Goal: Use online tool/utility: Use online tool/utility

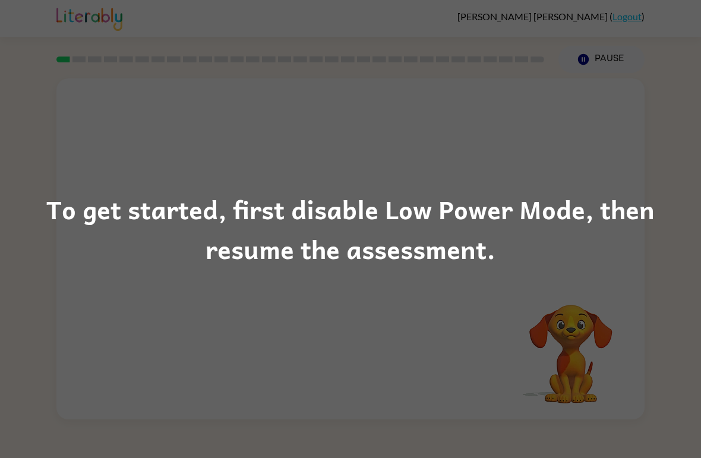
click at [583, 261] on div "To get started, first disable Low Power Mode, then resume the assessment." at bounding box center [350, 229] width 701 height 81
click at [610, 297] on div "To get started, first disable Low Power Mode, then resume the assessment." at bounding box center [350, 229] width 701 height 458
click at [581, 222] on div "To get started, first disable Low Power Mode, then resume the assessment." at bounding box center [350, 229] width 701 height 81
click at [553, 223] on div "To get started, first disable Low Power Mode, then resume the assessment." at bounding box center [350, 229] width 701 height 81
click at [523, 227] on div "To get started, first disable Low Power Mode, then resume the assessment." at bounding box center [350, 229] width 701 height 81
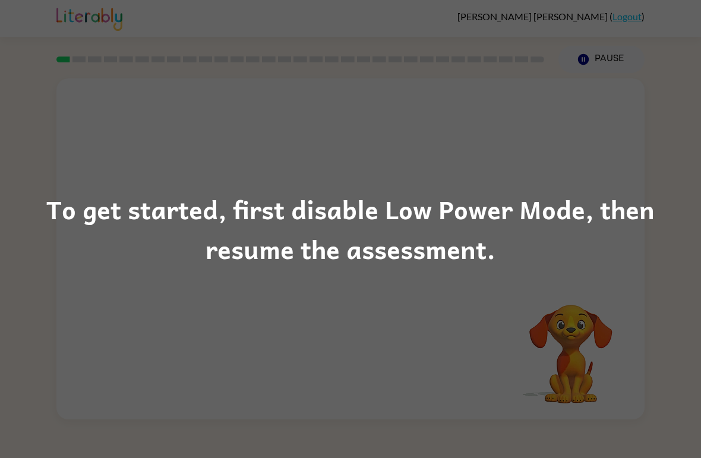
click at [500, 367] on div "To get started, first disable Low Power Mode, then resume the assessment." at bounding box center [350, 229] width 701 height 458
click at [660, 72] on div "To get started, first disable Low Power Mode, then resume the assessment." at bounding box center [350, 229] width 701 height 458
click at [668, 3] on div "To get started, first disable Low Power Mode, then resume the assessment." at bounding box center [350, 229] width 701 height 458
click at [504, 275] on div "To get started, first disable Low Power Mode, then resume the assessment." at bounding box center [350, 229] width 701 height 458
click at [587, 355] on div "To get started, first disable Low Power Mode, then resume the assessment." at bounding box center [350, 229] width 701 height 458
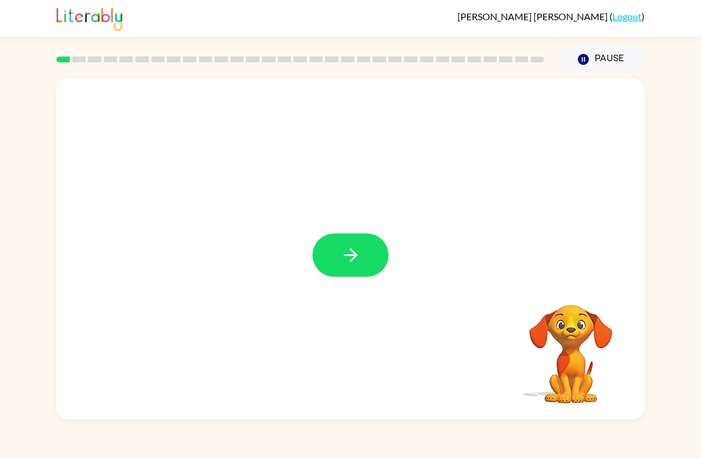
click at [351, 257] on icon "button" at bounding box center [351, 255] width 21 height 21
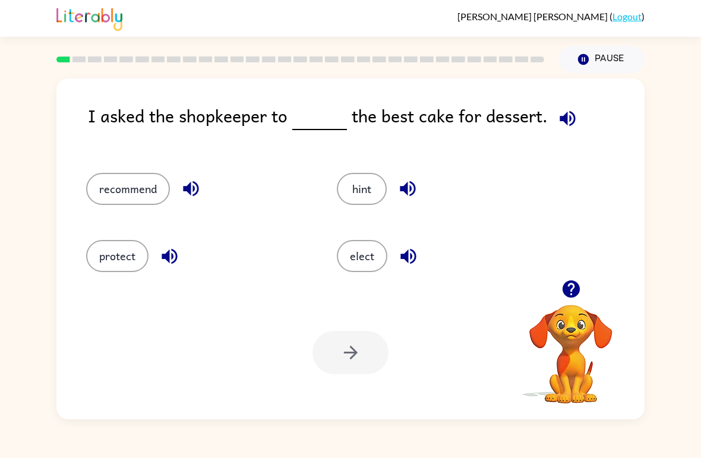
click at [561, 121] on icon "button" at bounding box center [567, 118] width 15 height 15
click at [157, 198] on button "recommend" at bounding box center [128, 189] width 84 height 32
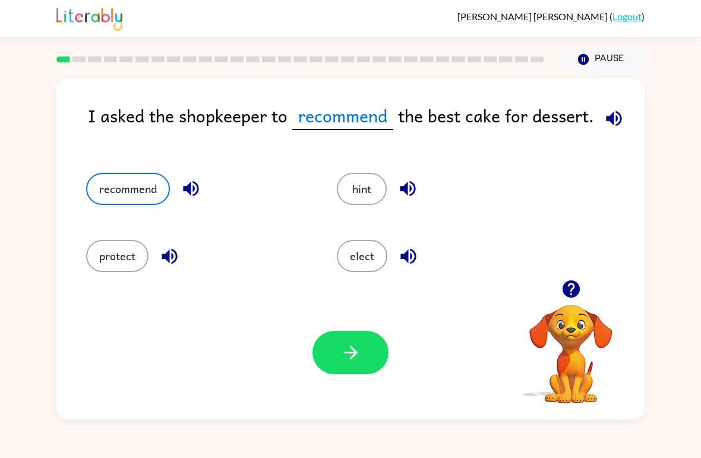
click at [359, 351] on icon "button" at bounding box center [351, 352] width 21 height 21
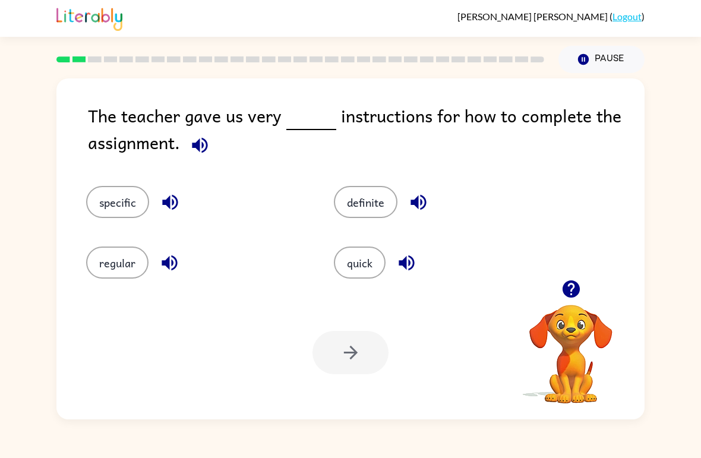
click at [204, 149] on icon "button" at bounding box center [200, 145] width 21 height 21
click at [155, 193] on div "specific" at bounding box center [196, 202] width 221 height 32
click at [126, 212] on button "specific" at bounding box center [117, 202] width 63 height 32
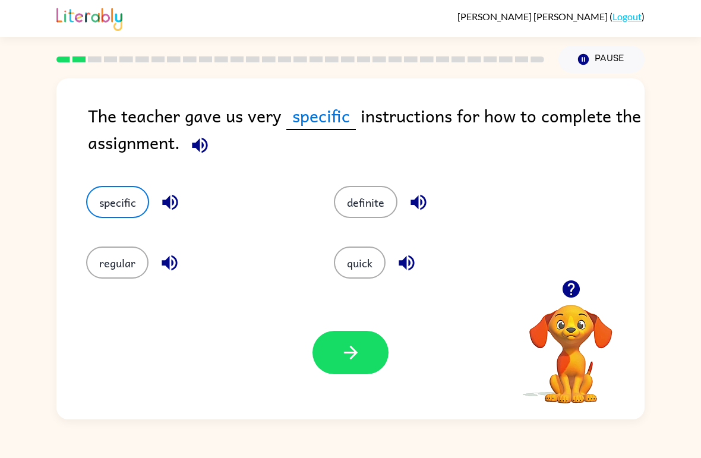
click at [361, 354] on button "button" at bounding box center [351, 352] width 76 height 43
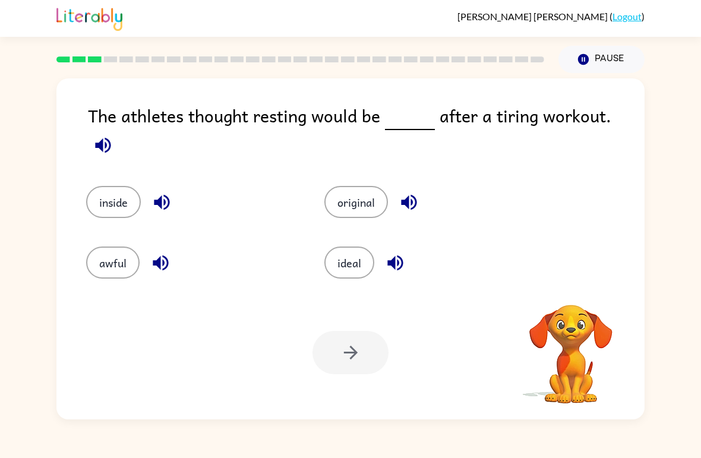
click at [111, 137] on icon "button" at bounding box center [102, 144] width 15 height 15
click at [352, 251] on button "ideal" at bounding box center [350, 263] width 50 height 32
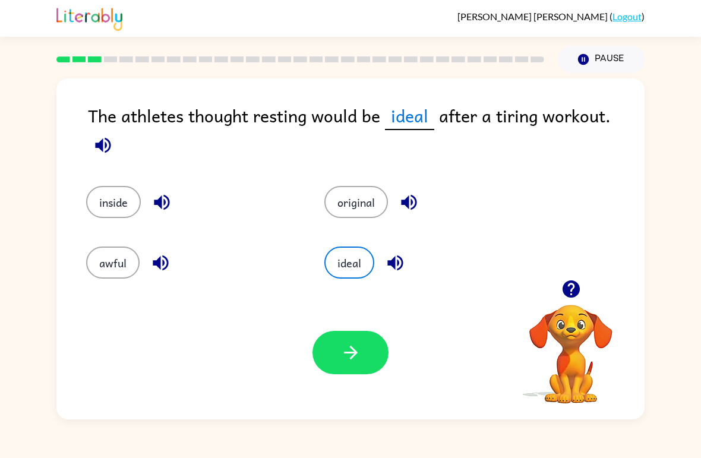
click at [366, 358] on button "button" at bounding box center [351, 352] width 76 height 43
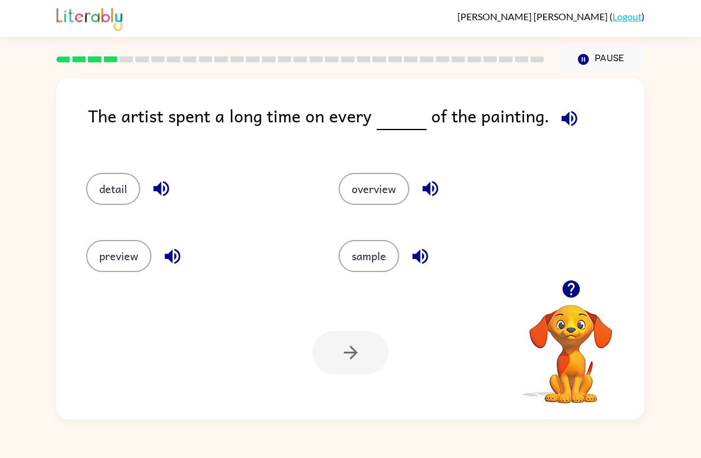
click at [386, 255] on button "sample" at bounding box center [369, 256] width 61 height 32
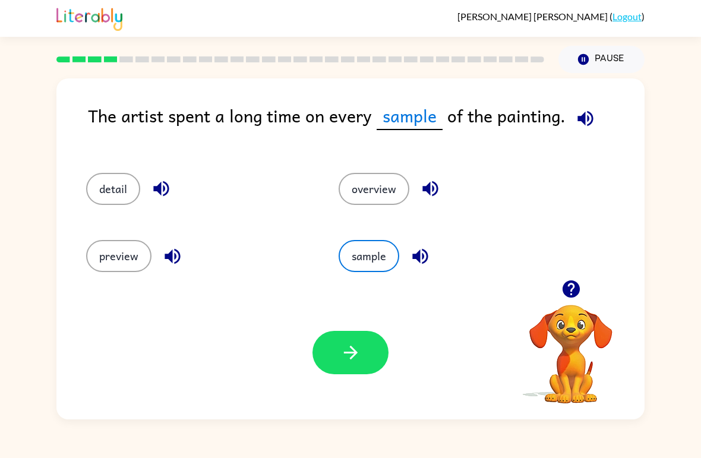
click at [387, 192] on button "overview" at bounding box center [374, 189] width 71 height 32
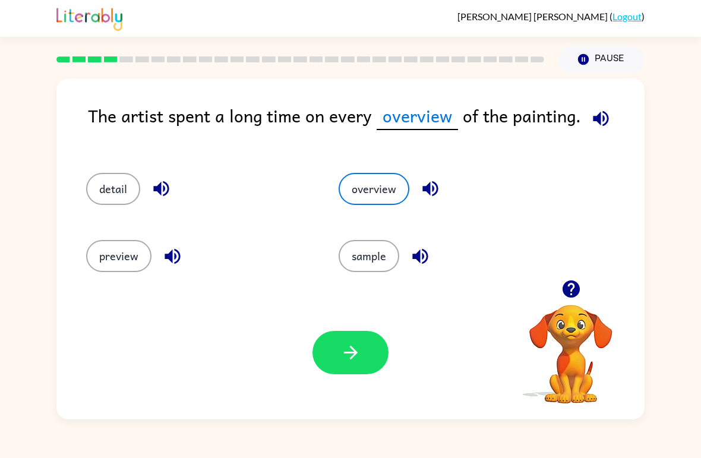
click at [137, 180] on button "detail" at bounding box center [113, 189] width 54 height 32
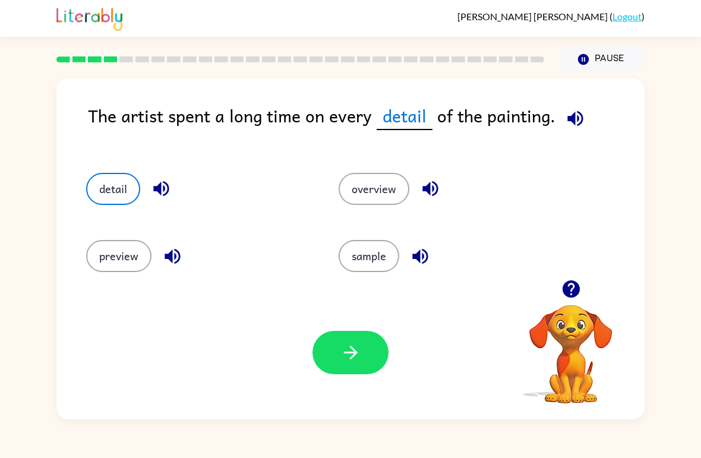
click at [120, 254] on button "preview" at bounding box center [118, 256] width 65 height 32
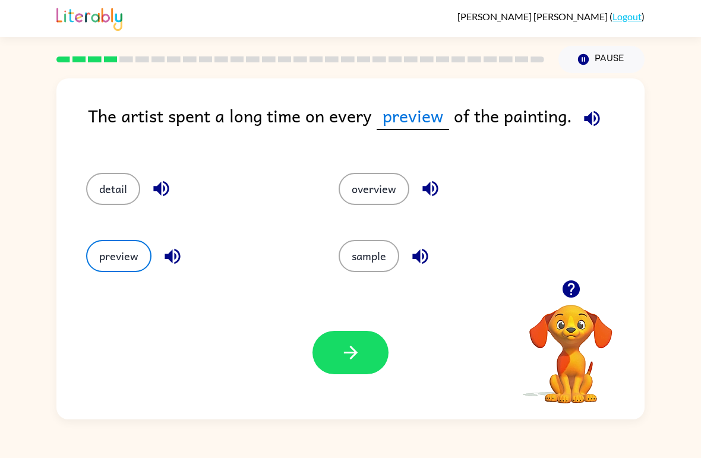
click at [376, 180] on button "overview" at bounding box center [374, 189] width 71 height 32
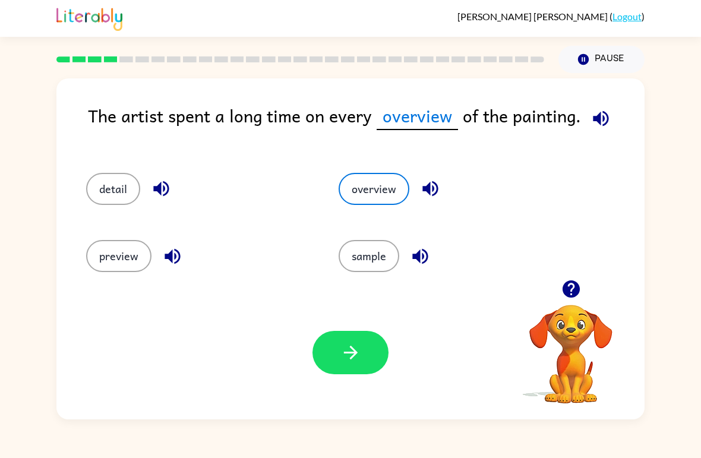
click at [338, 373] on button "button" at bounding box center [351, 352] width 76 height 43
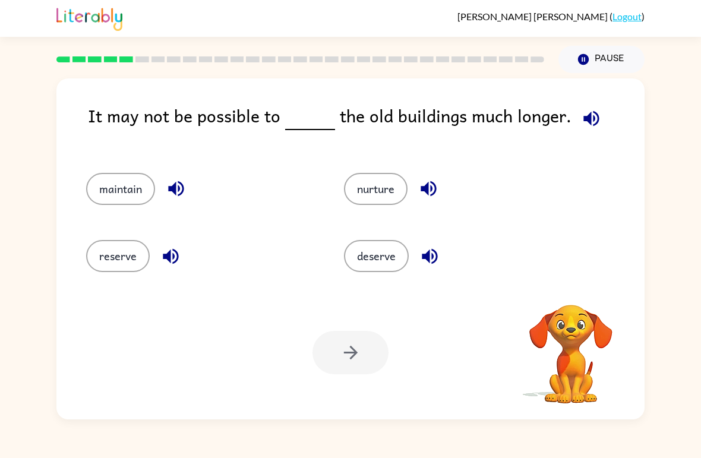
click at [588, 108] on button "button" at bounding box center [592, 118] width 30 height 30
click at [129, 193] on button "maintain" at bounding box center [120, 189] width 69 height 32
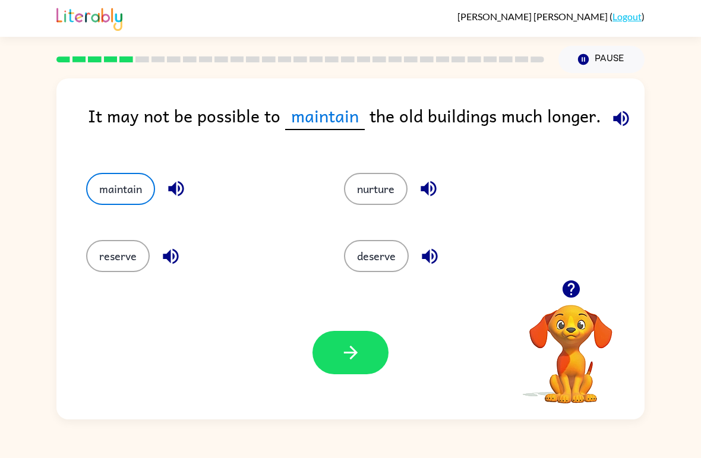
click at [340, 373] on button "button" at bounding box center [351, 352] width 76 height 43
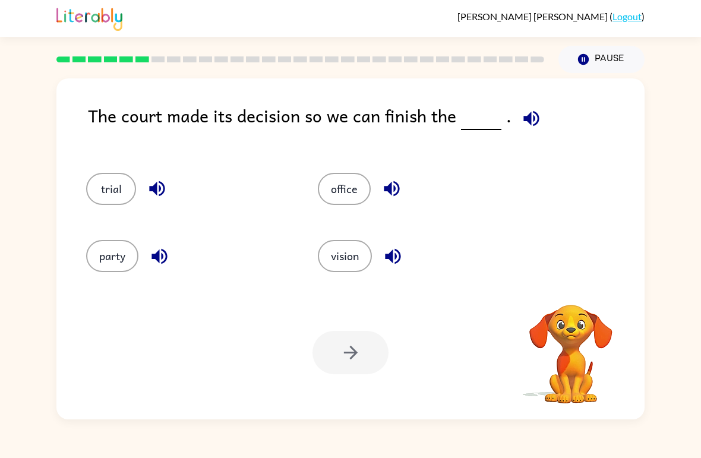
click at [536, 113] on icon "button" at bounding box center [531, 118] width 21 height 21
click at [157, 193] on icon "button" at bounding box center [156, 188] width 15 height 15
click at [160, 263] on icon "button" at bounding box center [159, 255] width 15 height 15
click at [399, 192] on icon "button" at bounding box center [391, 188] width 15 height 15
click at [401, 260] on icon "button" at bounding box center [392, 255] width 15 height 15
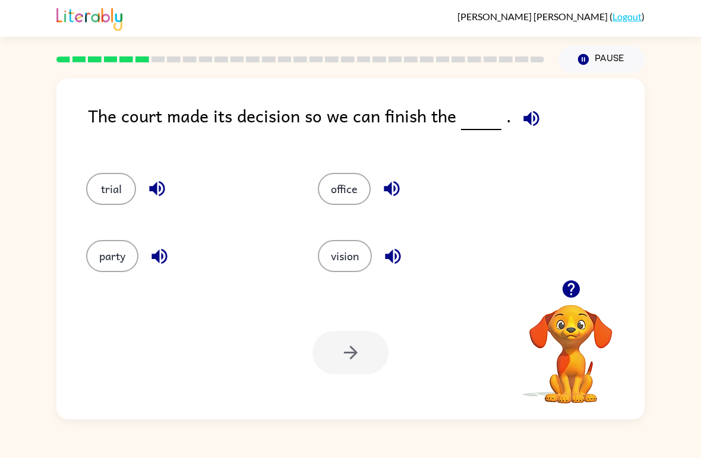
click at [360, 264] on button "vision" at bounding box center [345, 256] width 54 height 32
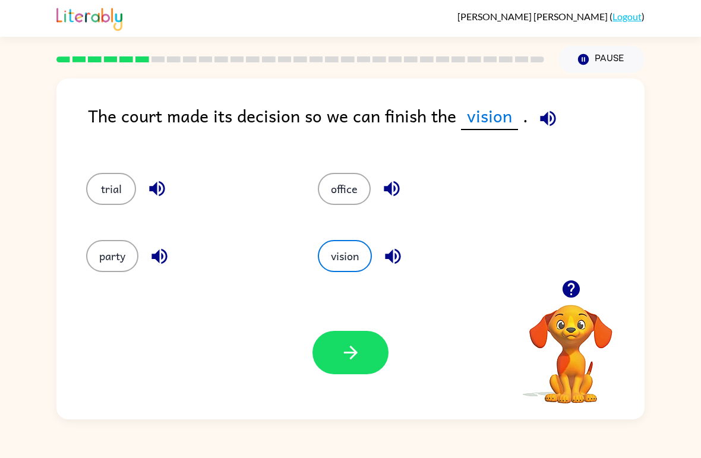
click at [543, 113] on icon "button" at bounding box center [548, 118] width 21 height 21
click at [351, 201] on button "office" at bounding box center [344, 189] width 53 height 32
click at [551, 118] on icon "button" at bounding box center [544, 118] width 21 height 21
click at [544, 125] on icon "button" at bounding box center [543, 118] width 15 height 15
click at [536, 129] on icon "button" at bounding box center [544, 118] width 21 height 21
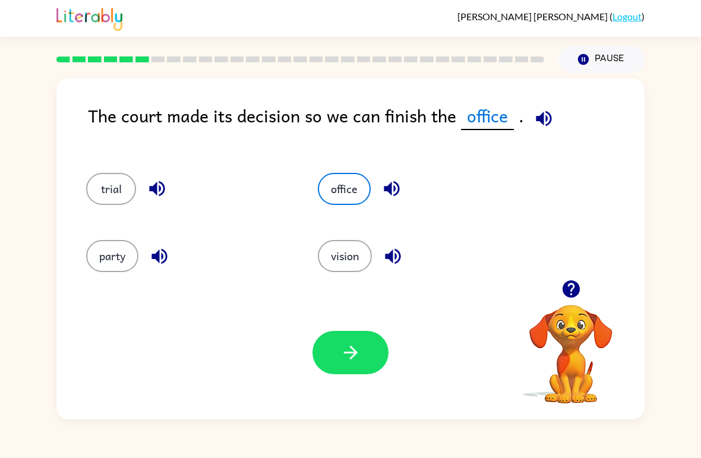
click at [127, 174] on div "trial" at bounding box center [188, 189] width 204 height 32
click at [93, 189] on button "trial" at bounding box center [111, 189] width 50 height 32
click at [325, 364] on button "button" at bounding box center [351, 352] width 76 height 43
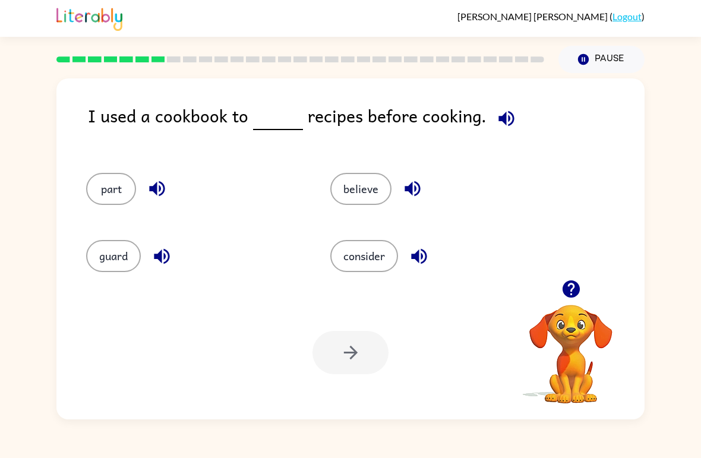
click at [376, 251] on button "consider" at bounding box center [365, 256] width 68 height 32
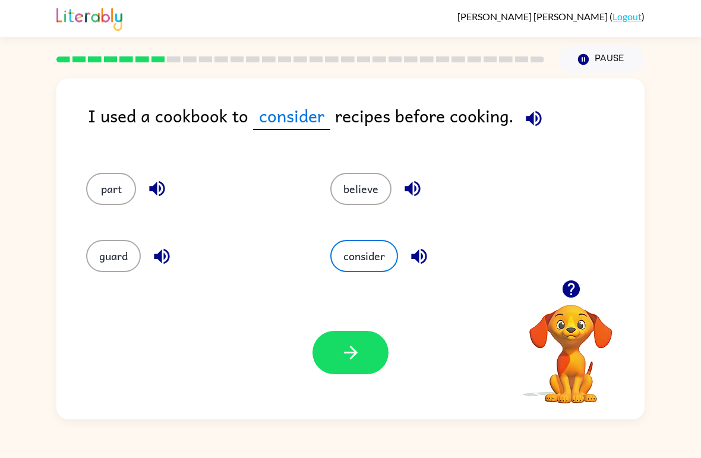
click at [318, 345] on button "button" at bounding box center [351, 352] width 76 height 43
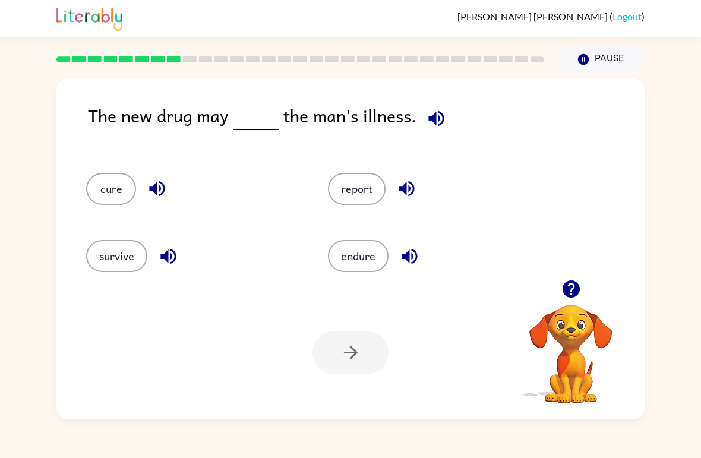
click at [354, 182] on button "report" at bounding box center [357, 189] width 58 height 32
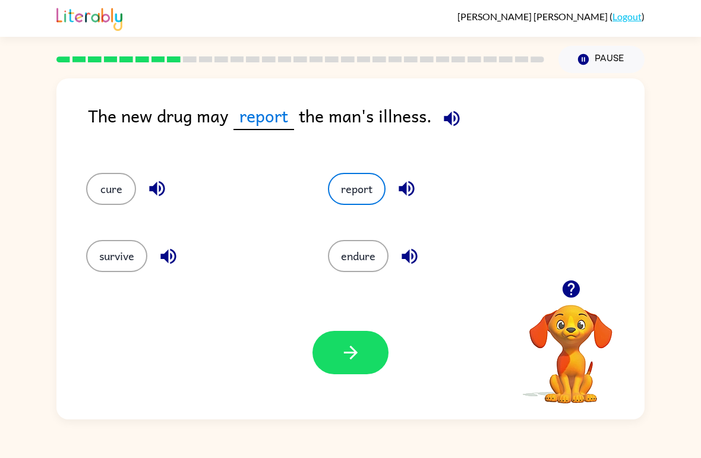
click at [376, 355] on button "button" at bounding box center [351, 352] width 76 height 43
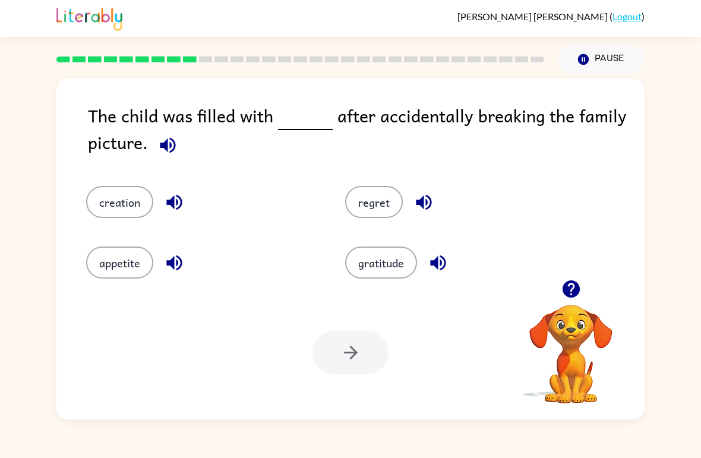
click at [371, 201] on button "regret" at bounding box center [374, 202] width 58 height 32
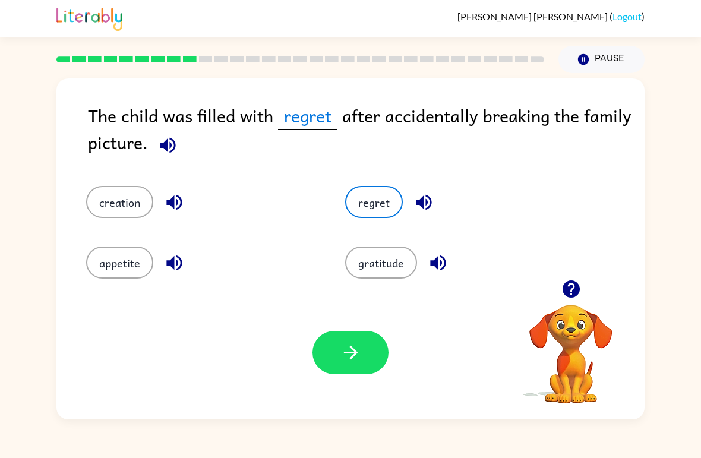
click at [360, 362] on icon "button" at bounding box center [351, 352] width 21 height 21
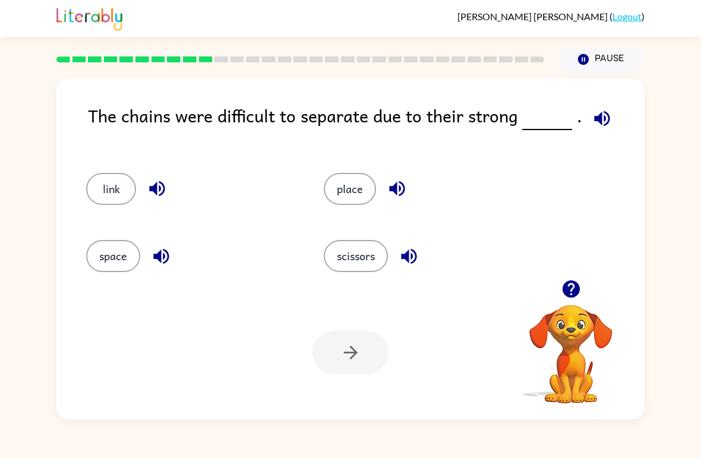
click at [358, 267] on button "scissors" at bounding box center [356, 256] width 64 height 32
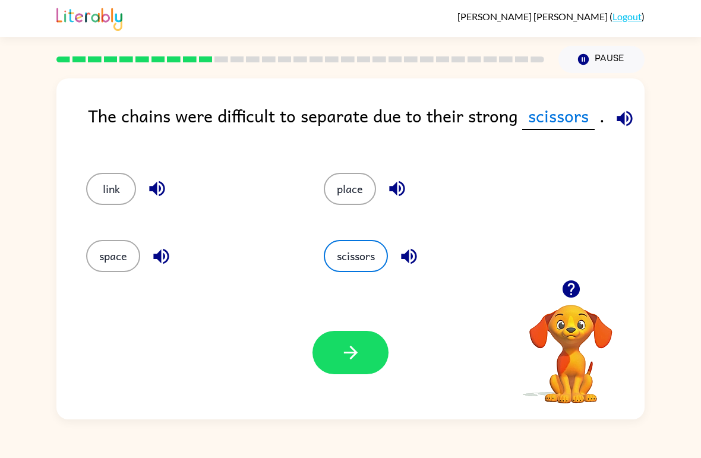
click at [351, 351] on icon "button" at bounding box center [351, 352] width 21 height 21
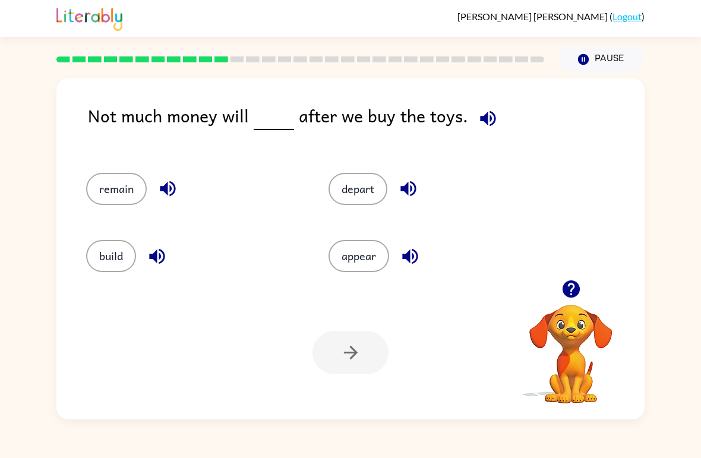
click at [138, 200] on button "remain" at bounding box center [116, 189] width 61 height 32
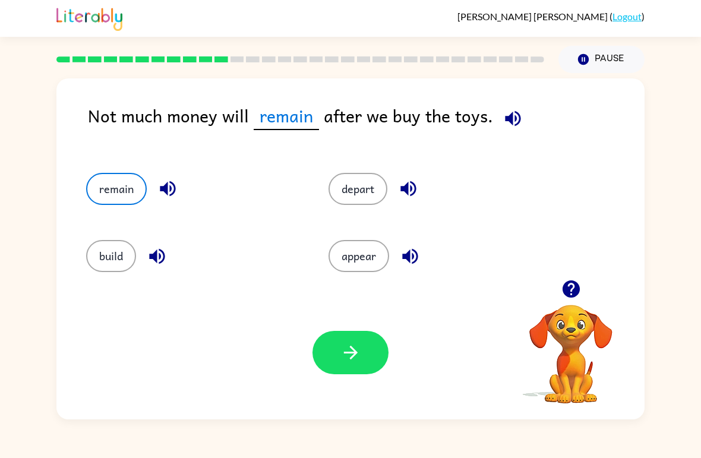
click at [352, 348] on icon "button" at bounding box center [351, 353] width 14 height 14
